Goal: Task Accomplishment & Management: Use online tool/utility

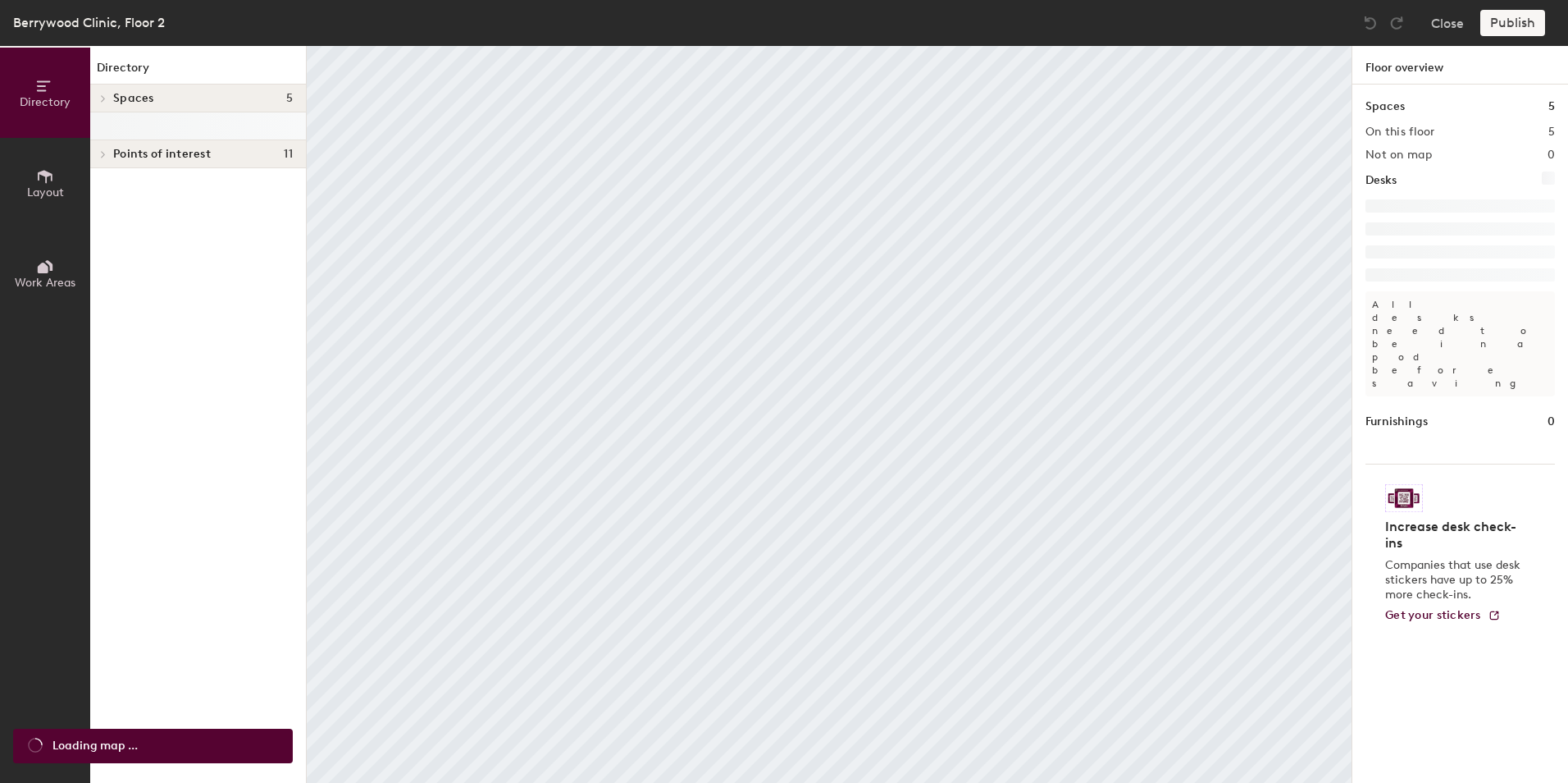
click at [40, 179] on icon at bounding box center [45, 176] width 18 height 18
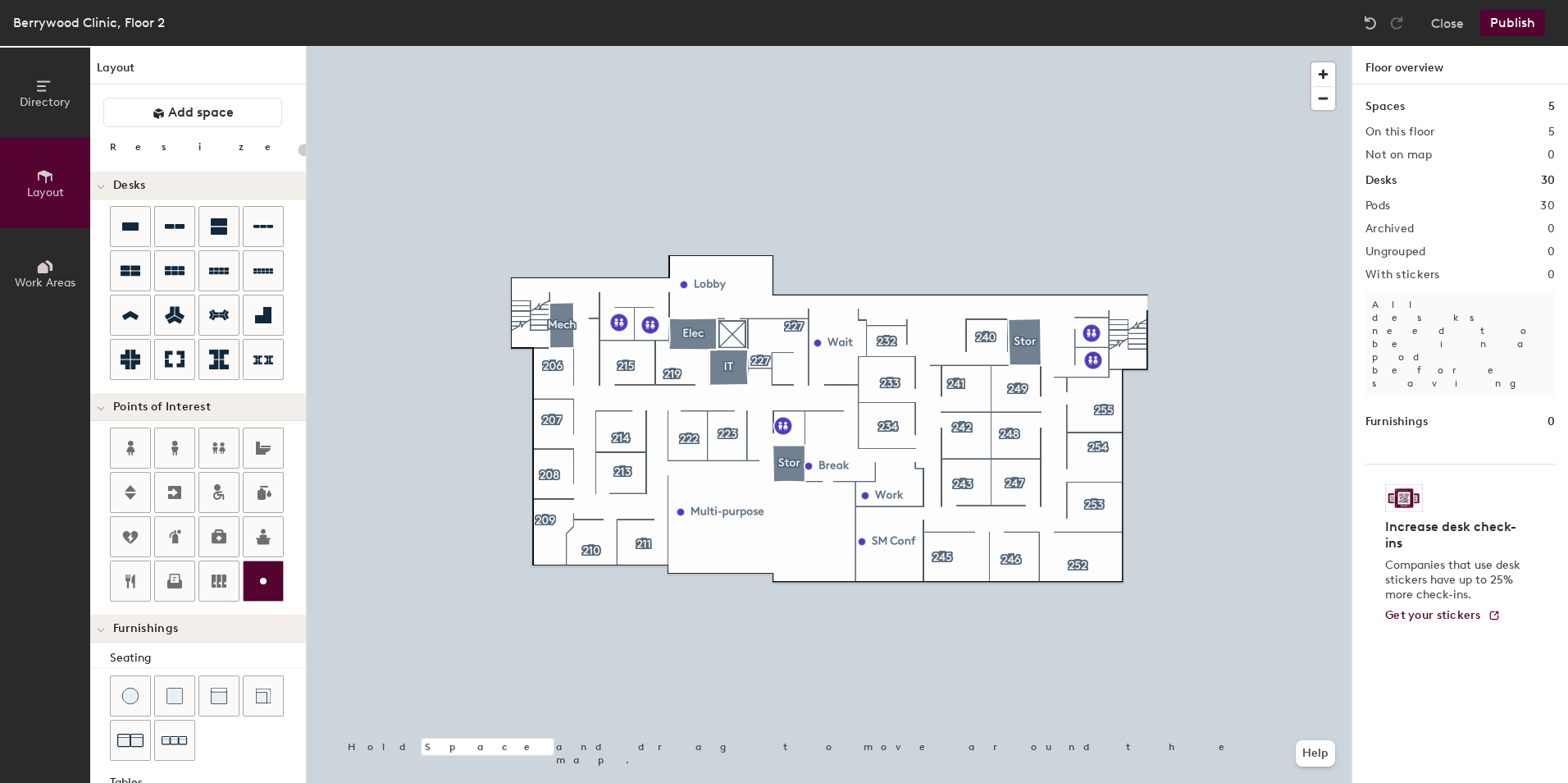
click at [263, 591] on div at bounding box center [263, 581] width 39 height 39
type input "20"
type input "Lobby"
click at [936, 373] on span "Done" at bounding box center [932, 374] width 48 height 27
click at [1527, 22] on button "Publish" at bounding box center [1513, 22] width 65 height 27
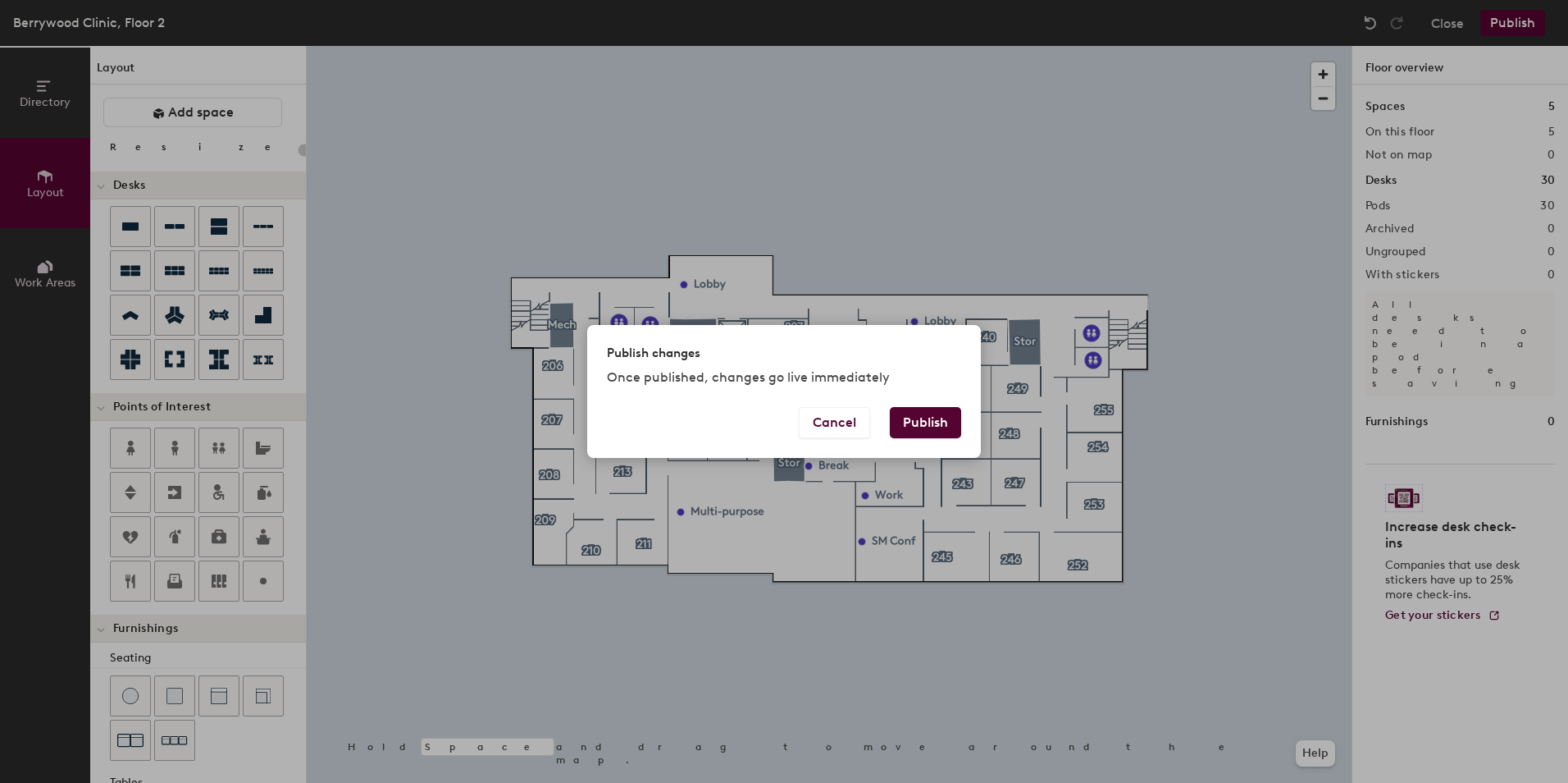
click at [905, 431] on button "Publish" at bounding box center [925, 422] width 71 height 31
type input "20"
